Goal: Information Seeking & Learning: Learn about a topic

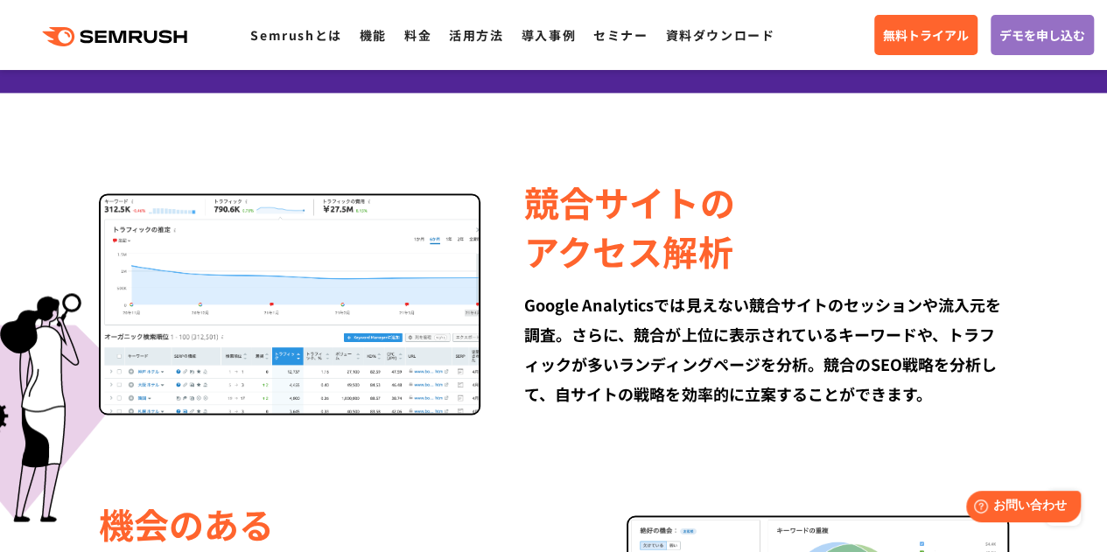
scroll to position [1271, 0]
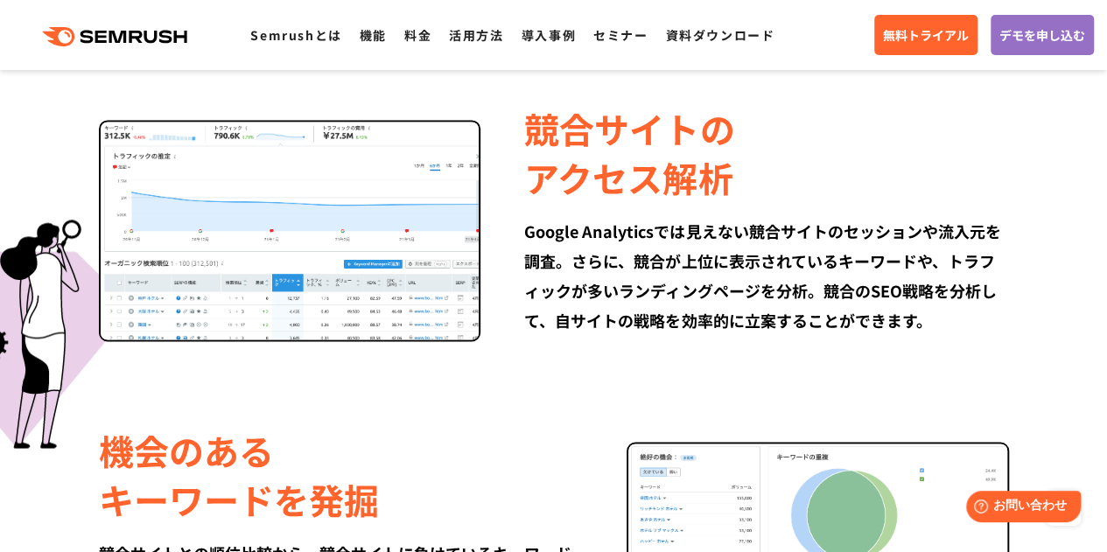
click at [560, 318] on div "Google Analyticsでは見えない競合サイトのセッションや流入元を調査。さらに、競合が上位に表示されているキーワードや、トラフィックが多いランディン…" at bounding box center [766, 275] width 484 height 119
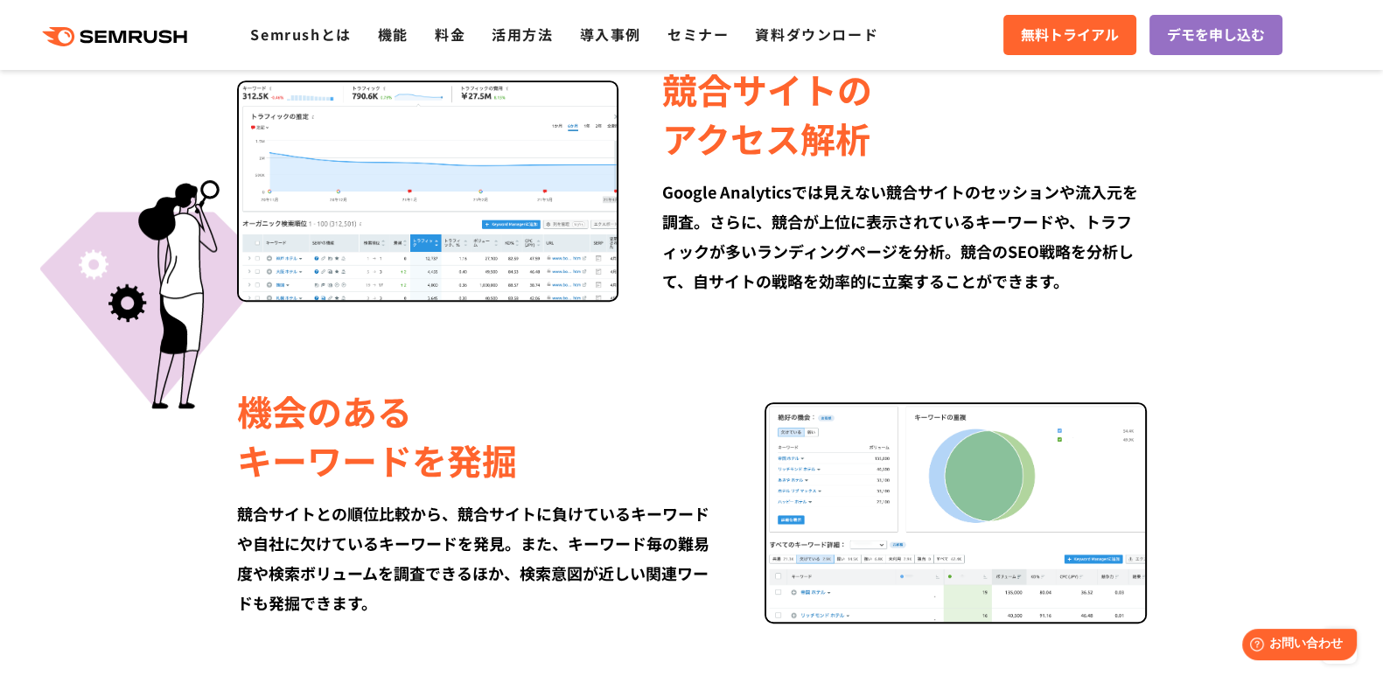
scroll to position [1063, 0]
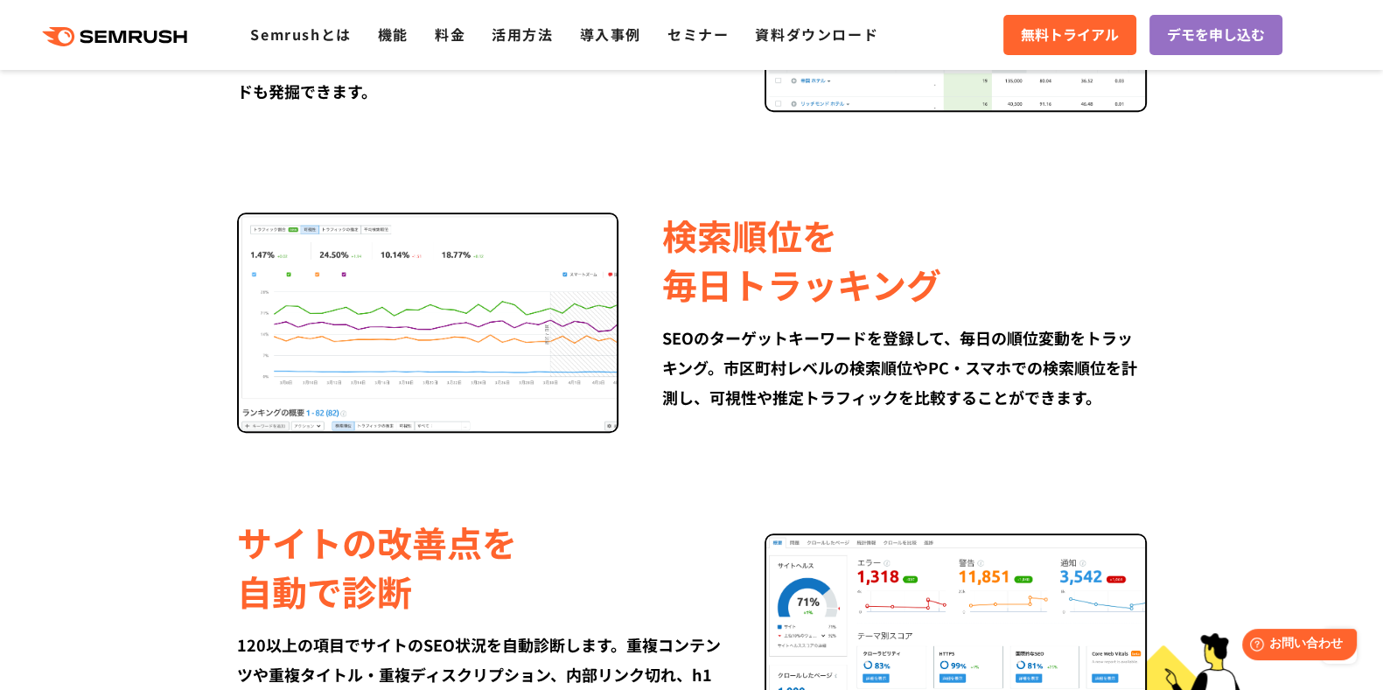
click at [716, 359] on div "SEOのターゲットキーワードを登録して、毎日の順位変動をトラッキング。市区町村レベルの検索順位やPC・スマホでの検索順位を計測し、可視性や推定トラフィックを比…" at bounding box center [904, 367] width 484 height 89
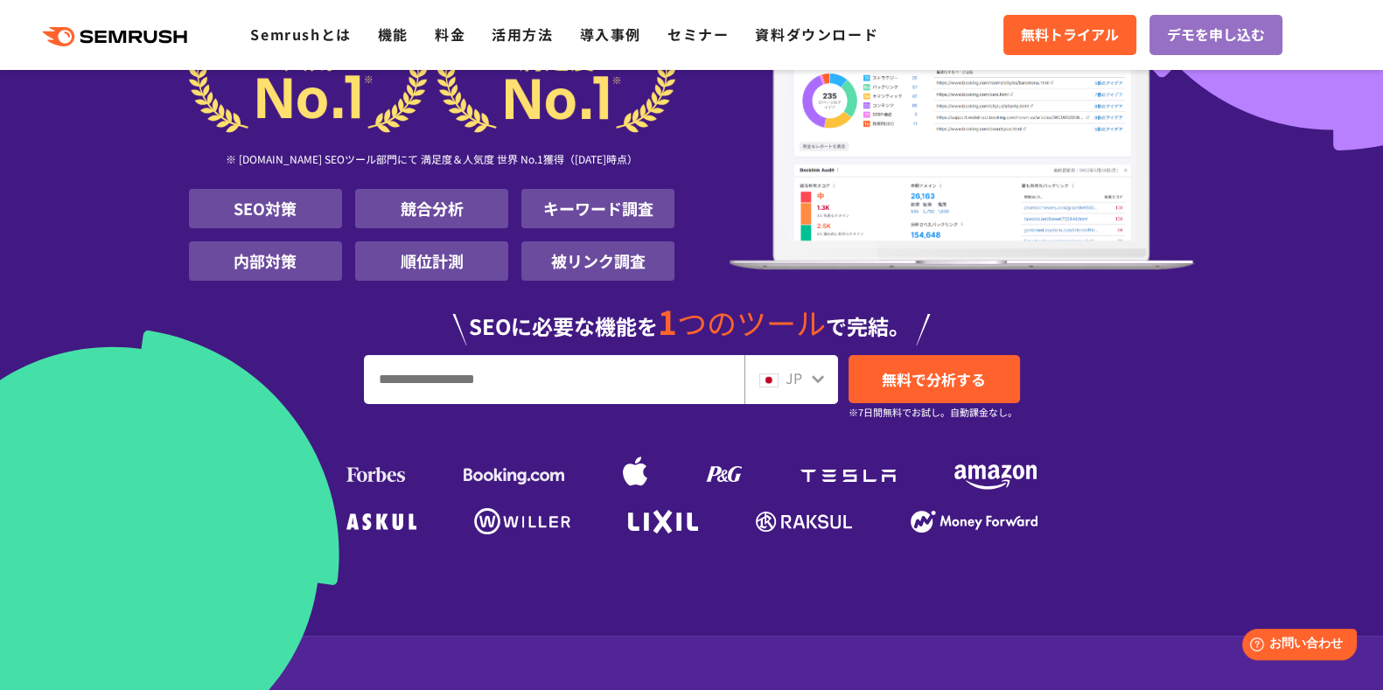
scroll to position [3, 0]
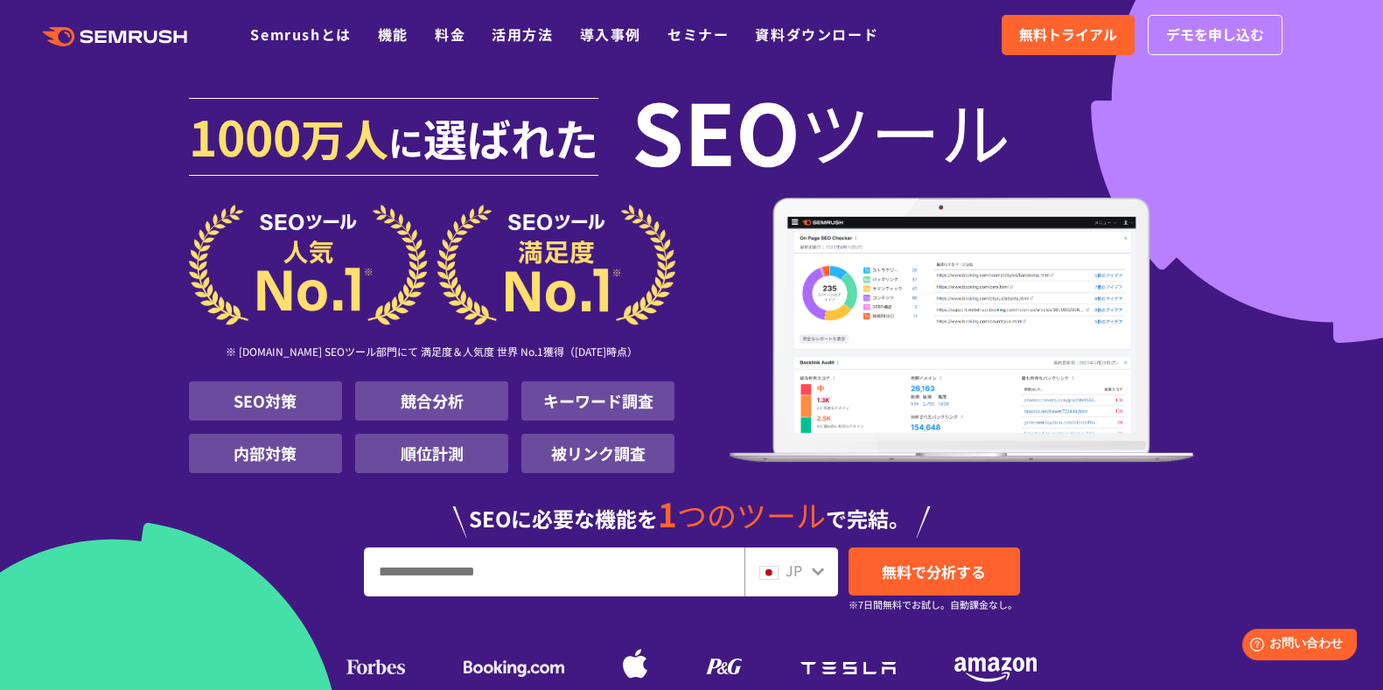
click at [51, 251] on section "[DATE] 万人 に 選ばれた SEO ツール ※ [DOMAIN_NAME] SEOツール部門にて 満足度＆人気度 世界 No.1獲得（[DATE]時点）…" at bounding box center [691, 412] width 1383 height 831
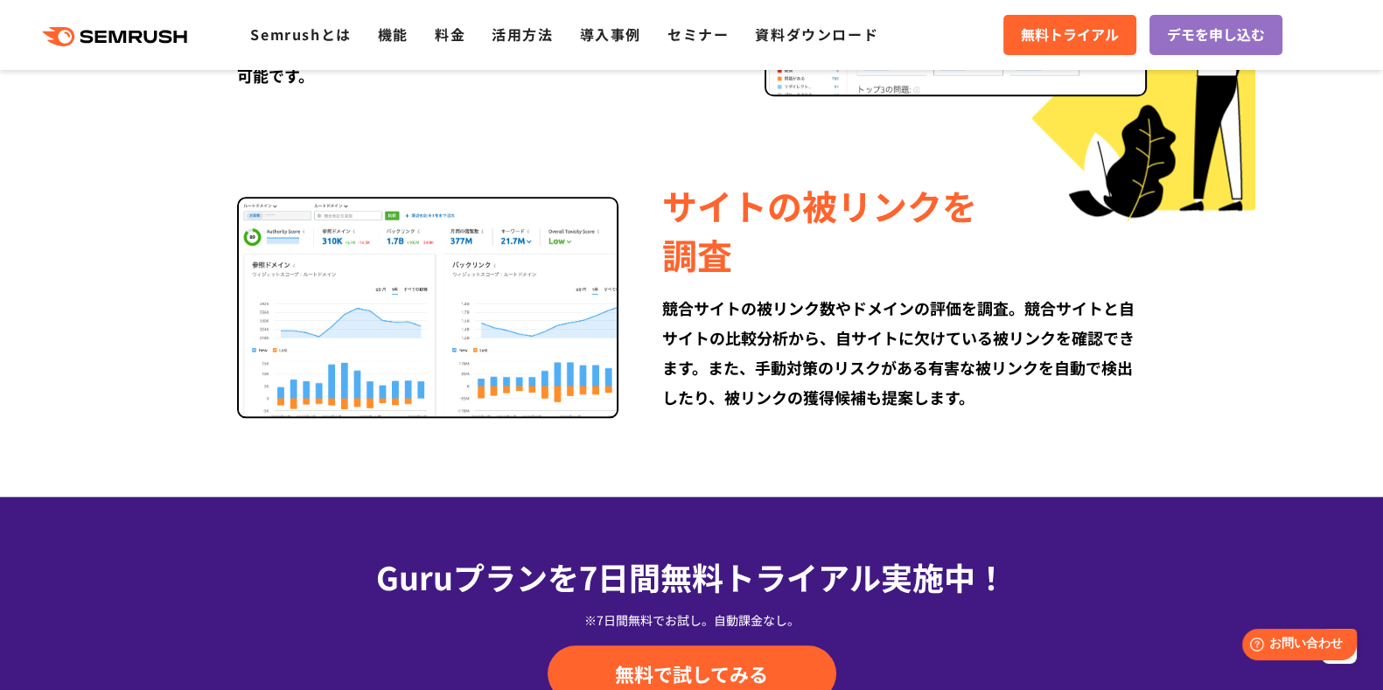
scroll to position [2356, 0]
